Goal: Task Accomplishment & Management: Manage account settings

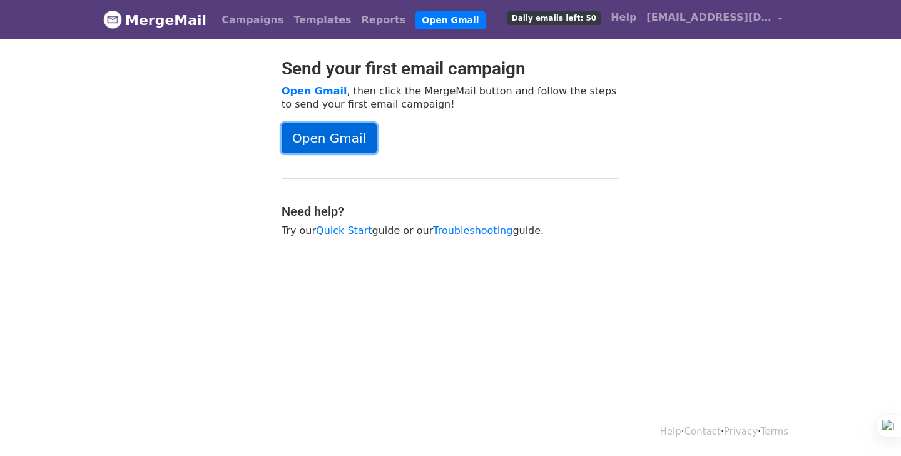
click at [332, 130] on link "Open Gmail" at bounding box center [328, 138] width 95 height 30
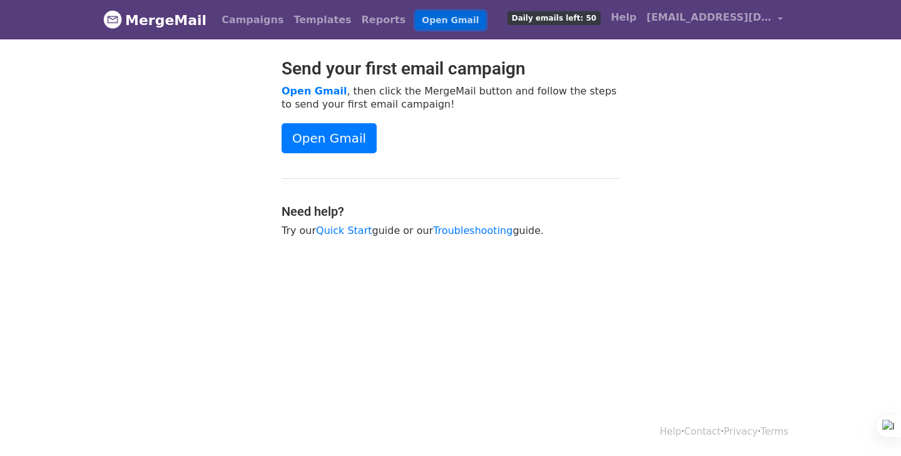
click at [415, 20] on link "Open Gmail" at bounding box center [449, 20] width 69 height 18
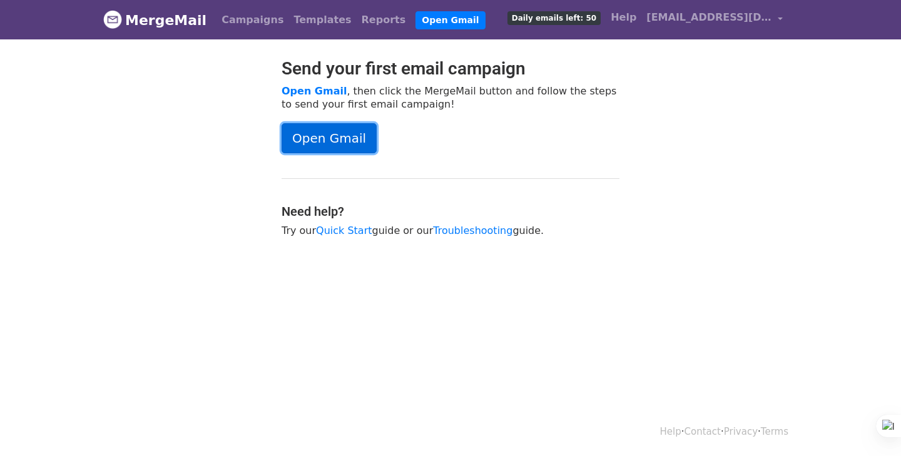
click at [327, 137] on link "Open Gmail" at bounding box center [328, 138] width 95 height 30
click at [241, 19] on link "Campaigns" at bounding box center [252, 20] width 72 height 25
click at [330, 139] on link "Open Gmail" at bounding box center [328, 138] width 95 height 30
click at [225, 19] on link "Campaigns" at bounding box center [252, 20] width 72 height 25
click at [174, 20] on link "MergeMail" at bounding box center [154, 20] width 103 height 26
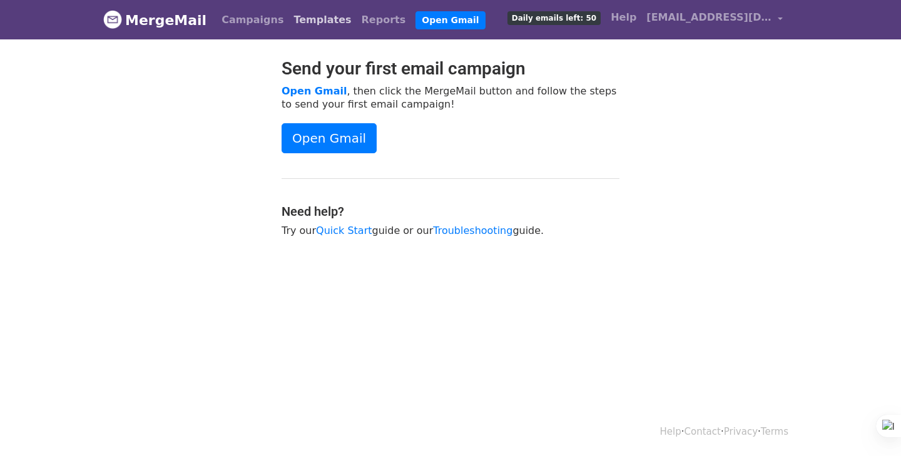
click at [295, 17] on link "Templates" at bounding box center [322, 20] width 68 height 25
click at [357, 20] on link "Reports" at bounding box center [384, 20] width 54 height 25
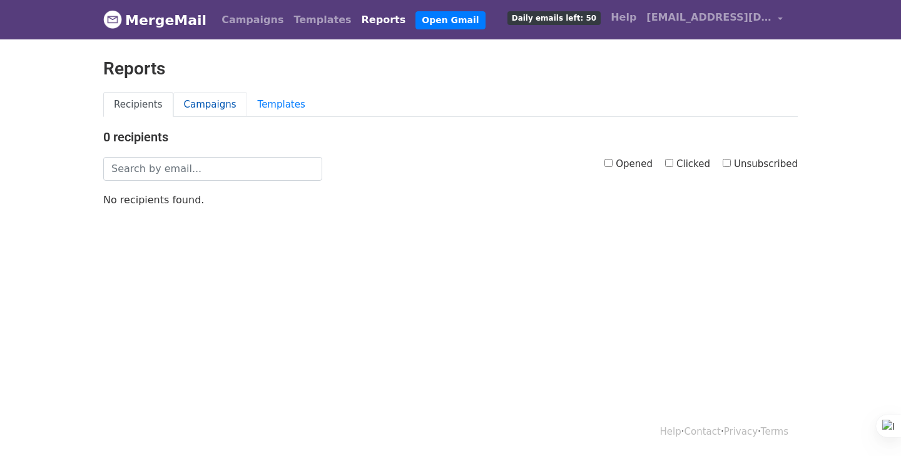
click at [207, 103] on link "Campaigns" at bounding box center [210, 105] width 74 height 26
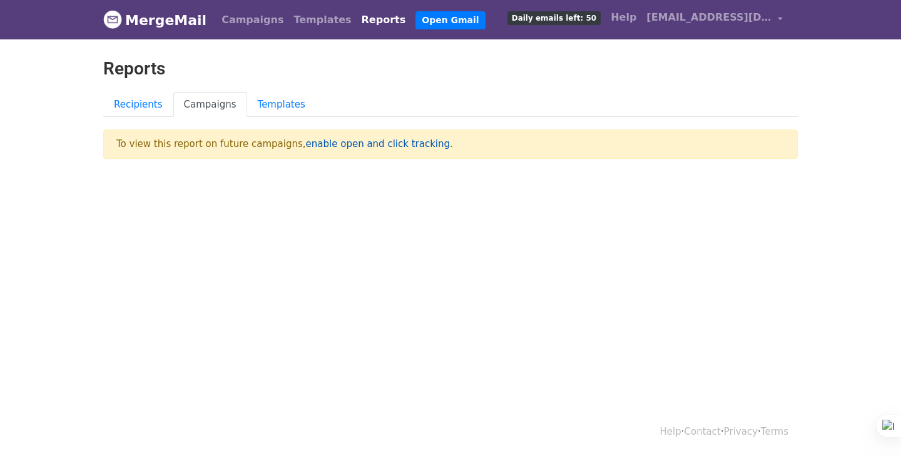
click at [342, 143] on link "enable open and click tracking" at bounding box center [378, 143] width 144 height 11
click at [138, 108] on link "Recipients" at bounding box center [138, 105] width 70 height 26
click at [140, 100] on link "Recipients" at bounding box center [138, 105] width 70 height 26
click at [139, 106] on link "Recipients" at bounding box center [138, 105] width 70 height 26
click at [278, 99] on link "Templates" at bounding box center [281, 105] width 69 height 26
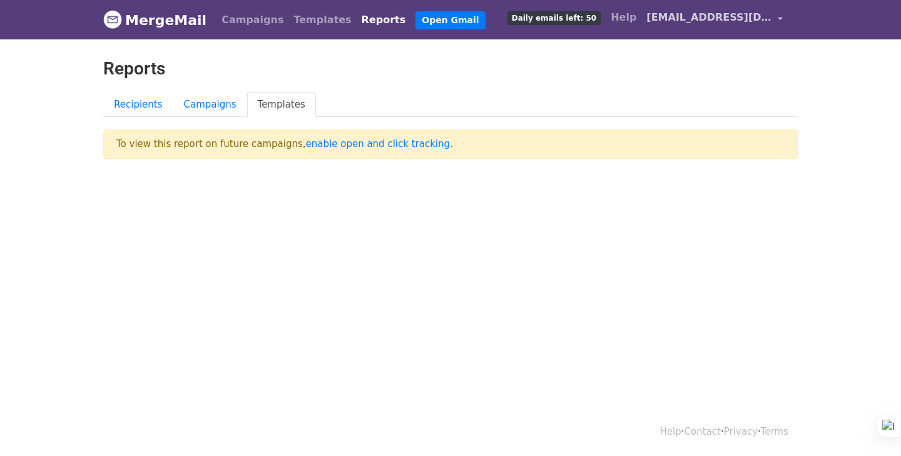
click at [750, 20] on span "[EMAIL_ADDRESS][DOMAIN_NAME]" at bounding box center [708, 17] width 125 height 15
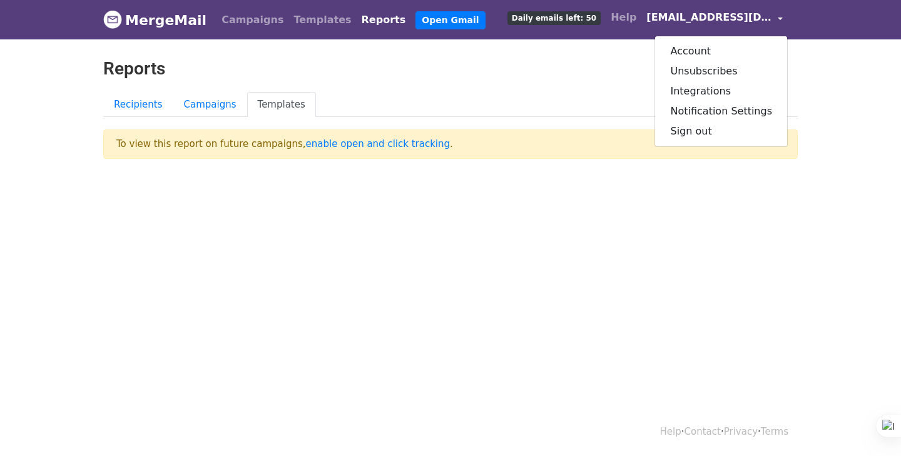
click at [677, 198] on body "MergeMail Campaigns Templates Reports Open Gmail Daily emails left: 50 Help col…" at bounding box center [450, 104] width 901 height 209
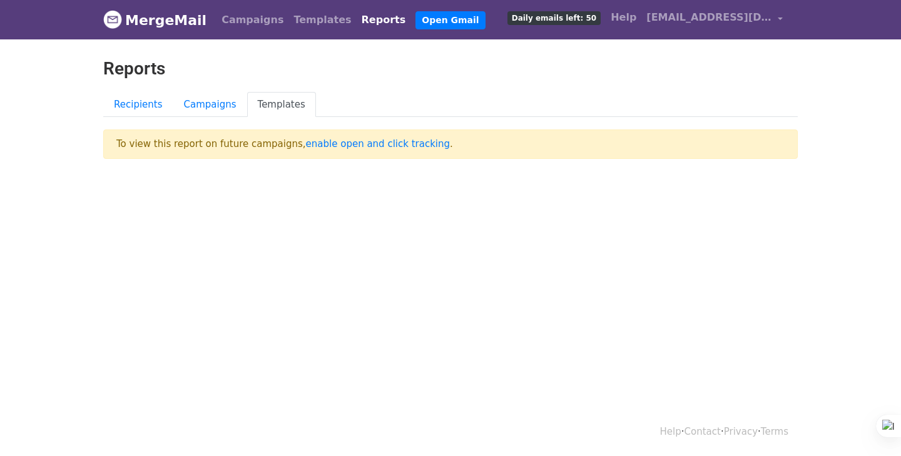
click at [173, 23] on link "MergeMail" at bounding box center [154, 20] width 103 height 26
click at [137, 103] on link "Recipients" at bounding box center [138, 105] width 70 height 26
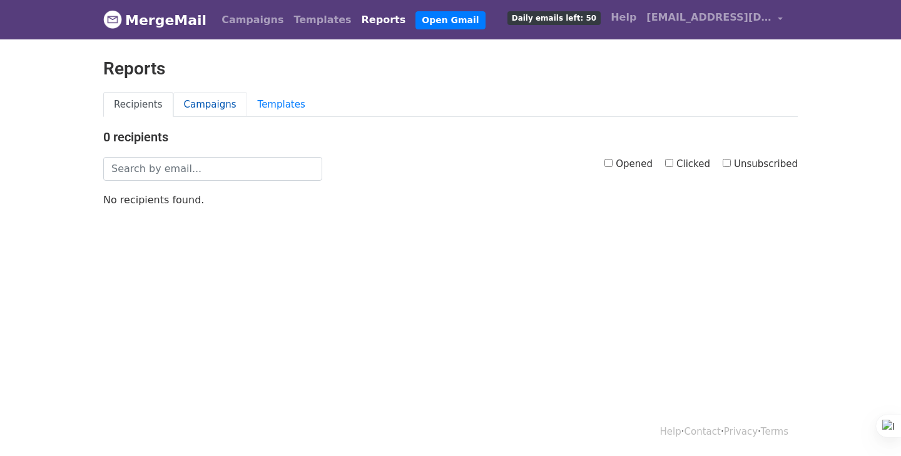
click at [210, 101] on link "Campaigns" at bounding box center [210, 105] width 74 height 26
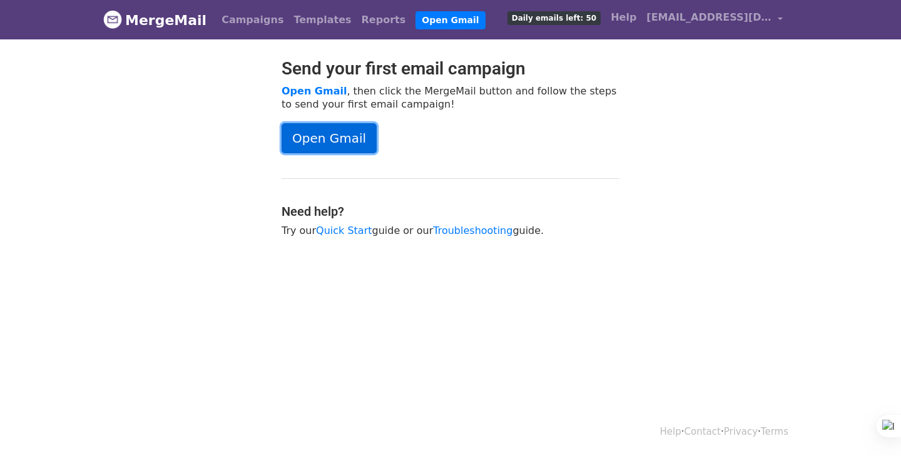
click at [338, 143] on link "Open Gmail" at bounding box center [328, 138] width 95 height 30
click at [332, 133] on link "Open Gmail" at bounding box center [328, 138] width 95 height 30
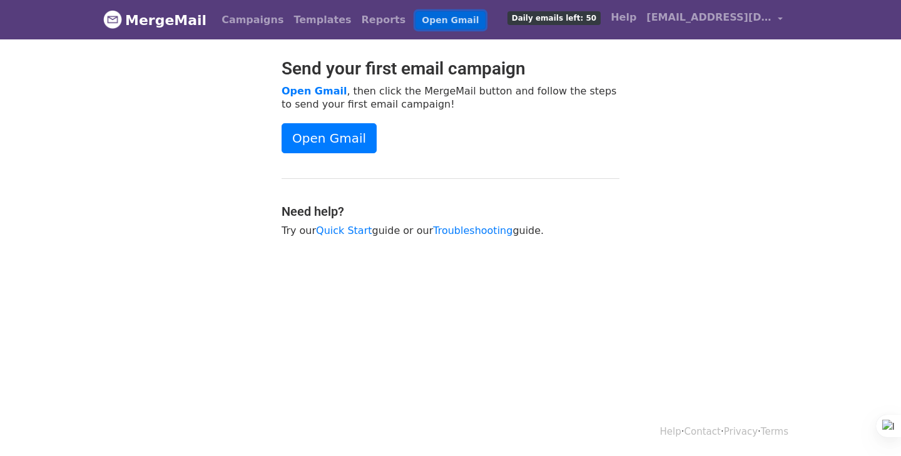
click at [423, 19] on link "Open Gmail" at bounding box center [449, 20] width 69 height 18
click at [689, 13] on span "[EMAIL_ADDRESS][DOMAIN_NAME]" at bounding box center [708, 17] width 125 height 15
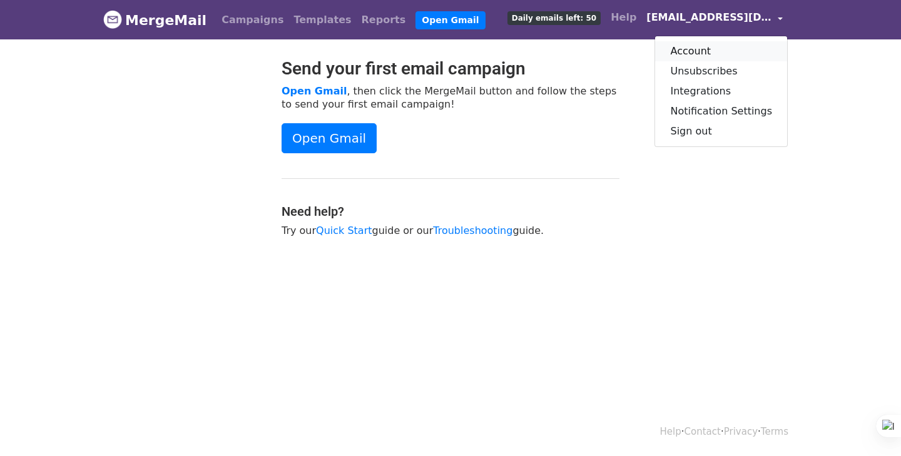
click at [698, 48] on link "Account" at bounding box center [721, 51] width 132 height 20
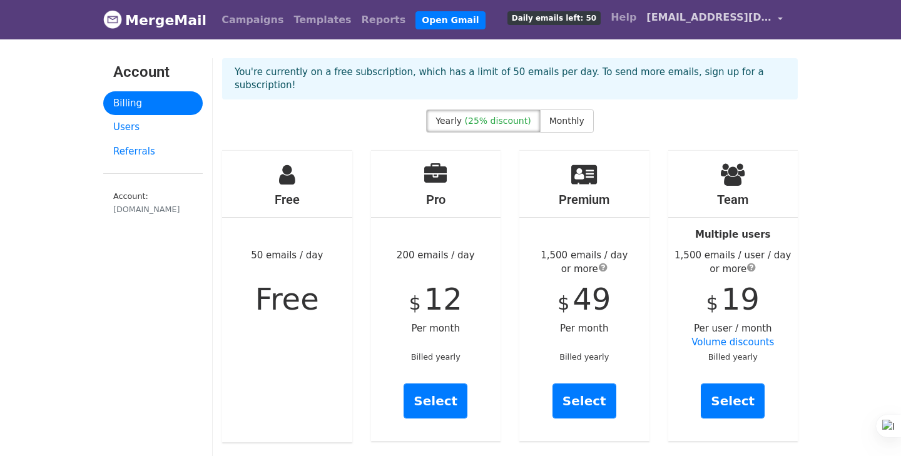
click at [672, 21] on span "[EMAIL_ADDRESS][DOMAIN_NAME]" at bounding box center [708, 17] width 125 height 15
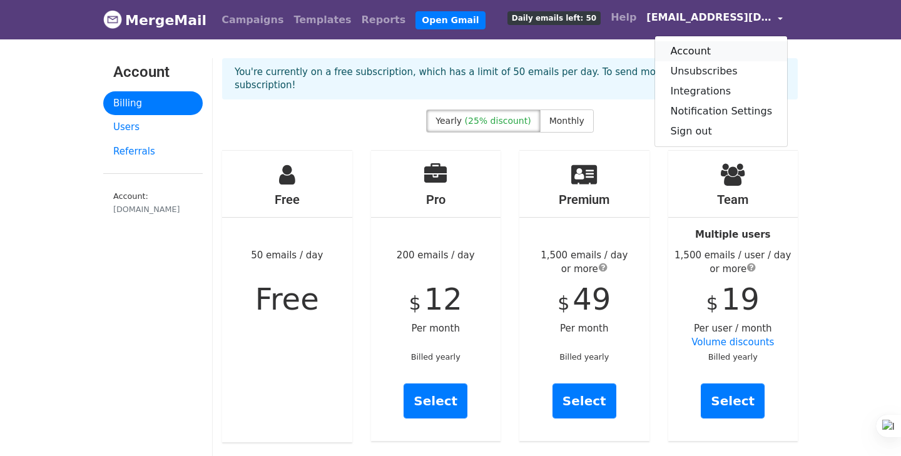
click at [696, 46] on link "Account" at bounding box center [721, 51] width 132 height 20
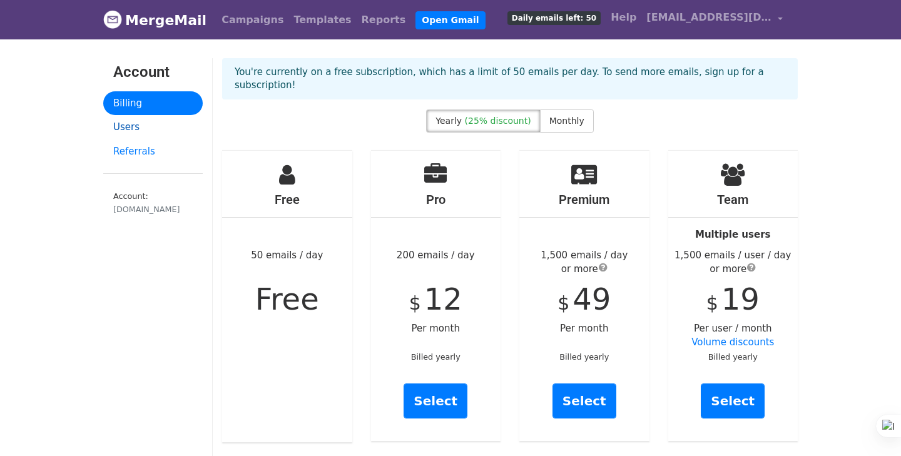
click at [129, 129] on link "Users" at bounding box center [152, 127] width 99 height 24
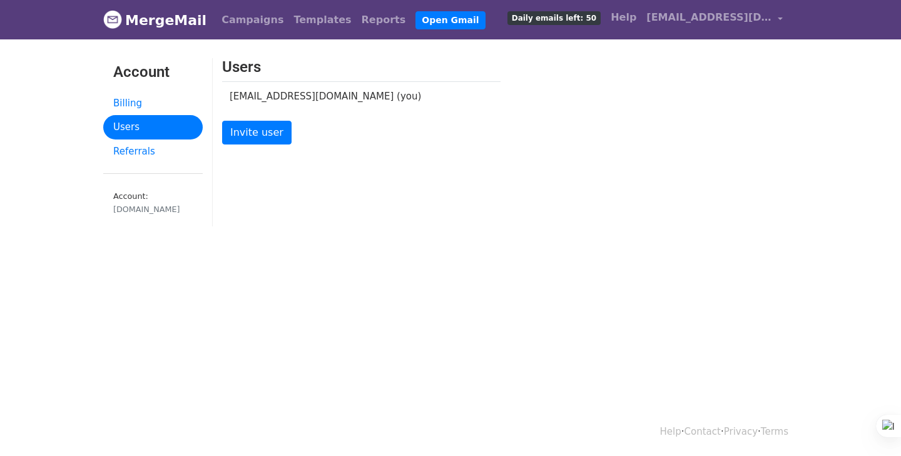
click at [271, 95] on td "[EMAIL_ADDRESS][DOMAIN_NAME] (you)" at bounding box center [352, 95] width 260 height 29
click at [741, 15] on span "[EMAIL_ADDRESS][DOMAIN_NAME]" at bounding box center [708, 17] width 125 height 15
